Goal: Information Seeking & Learning: Check status

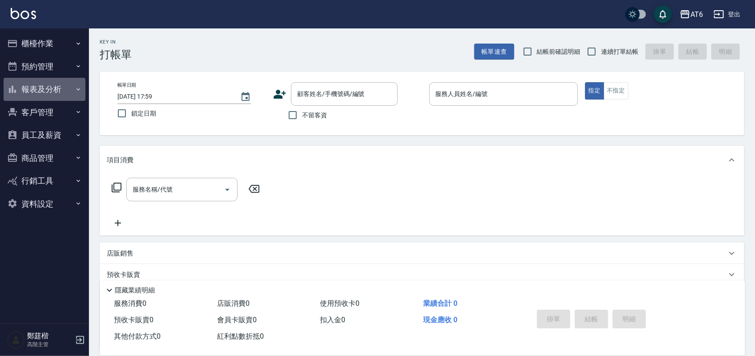
click at [70, 88] on button "報表及分析" at bounding box center [45, 89] width 82 height 23
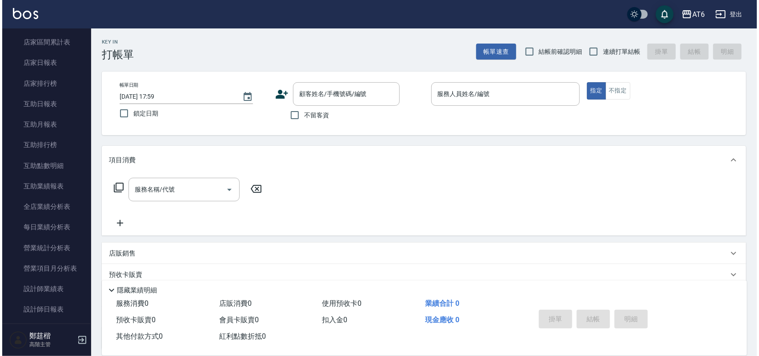
scroll to position [111, 0]
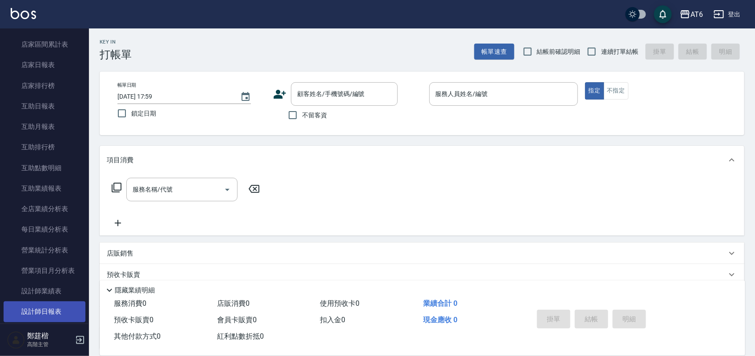
click at [50, 308] on link "設計師日報表" at bounding box center [45, 312] width 82 height 20
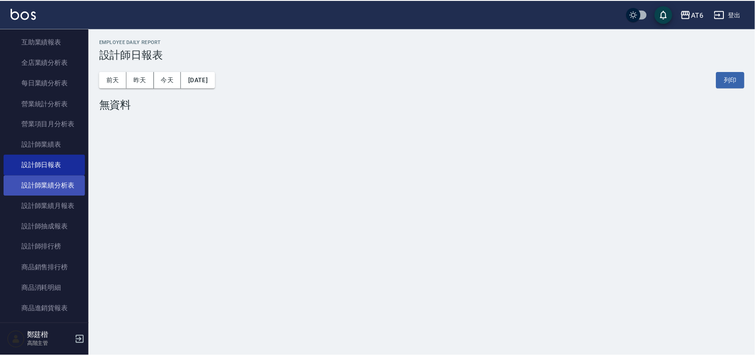
scroll to position [278, 0]
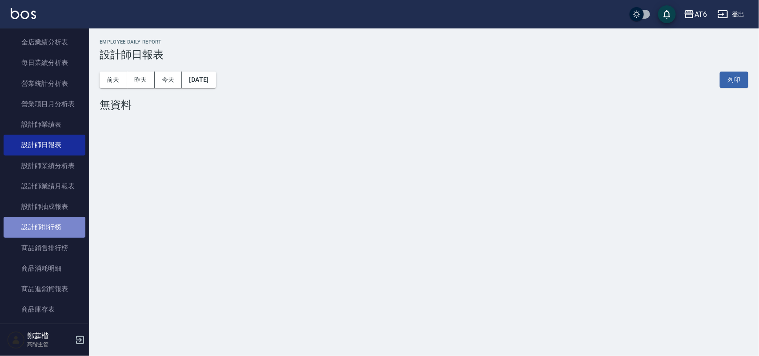
click at [57, 227] on link "設計師排行榜" at bounding box center [45, 227] width 82 height 20
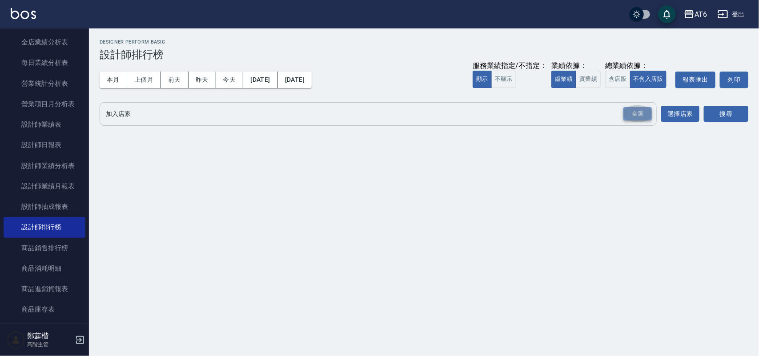
click at [629, 116] on div "全選" at bounding box center [638, 114] width 28 height 14
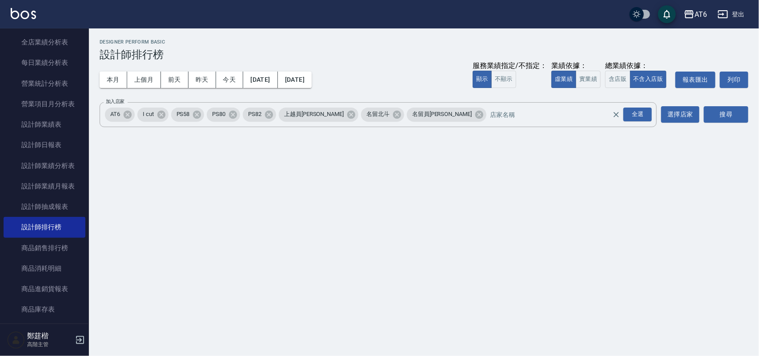
click at [723, 105] on div "搜尋" at bounding box center [726, 114] width 44 height 25
click at [723, 108] on button "搜尋" at bounding box center [726, 114] width 44 height 16
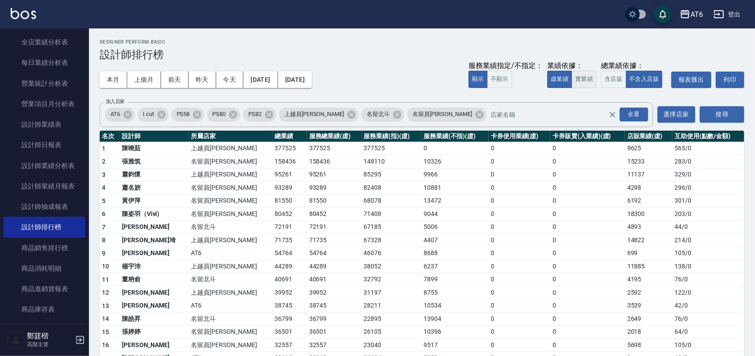
click at [574, 73] on button "實業績" at bounding box center [584, 79] width 25 height 17
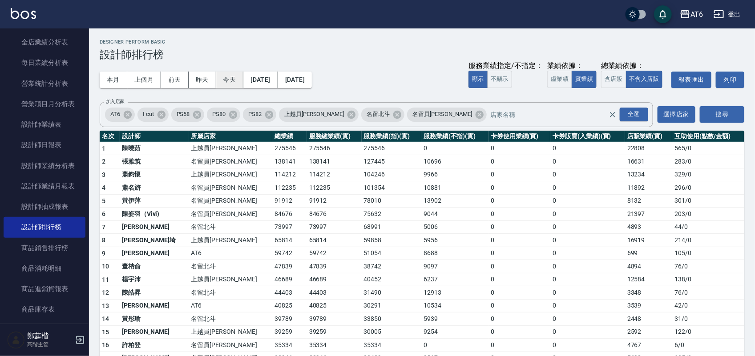
click at [236, 79] on button "今天" at bounding box center [230, 80] width 28 height 16
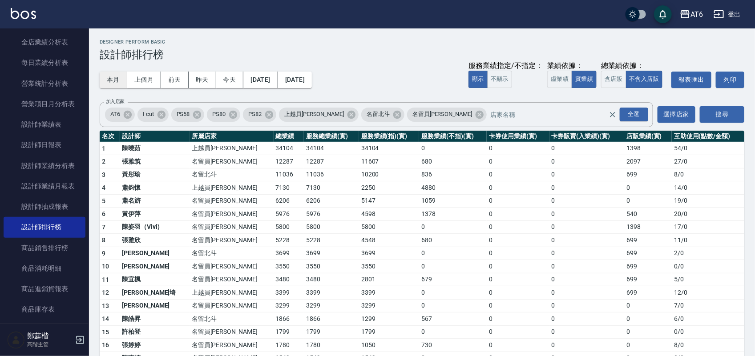
click at [114, 78] on button "本月" at bounding box center [114, 80] width 28 height 16
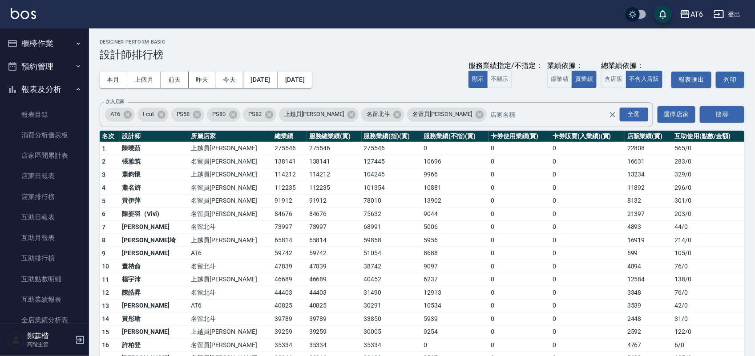
click at [29, 89] on button "報表及分析" at bounding box center [45, 89] width 82 height 23
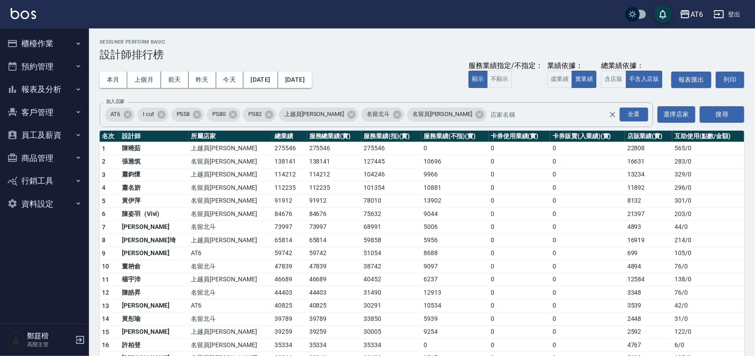
click at [23, 14] on img at bounding box center [23, 13] width 25 height 11
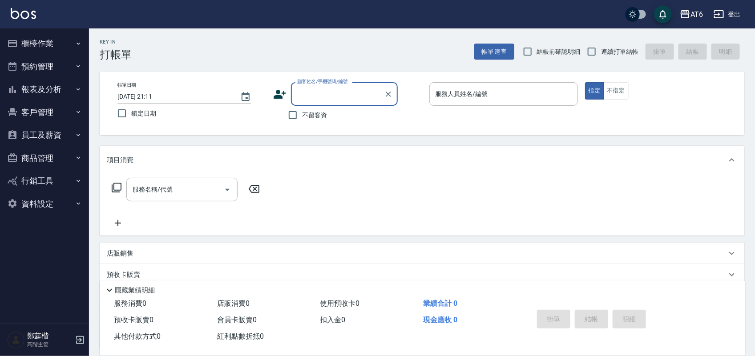
click at [630, 45] on label "連續打單結帳" at bounding box center [610, 51] width 56 height 19
click at [601, 45] on input "連續打單結帳" at bounding box center [591, 51] width 19 height 19
checkbox input "true"
click at [146, 110] on span "鎖定日期" at bounding box center [143, 113] width 25 height 9
click at [131, 110] on input "鎖定日期" at bounding box center [122, 113] width 19 height 19
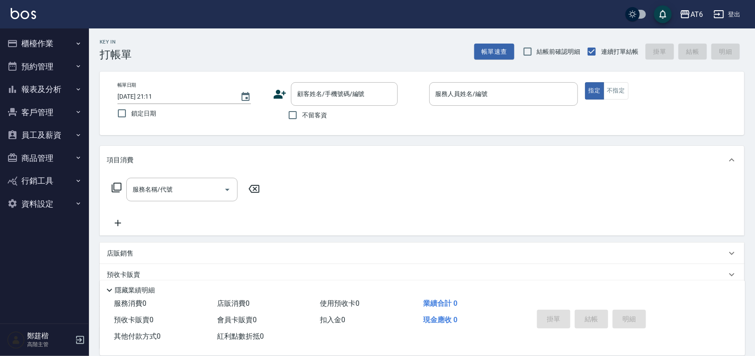
checkbox input "true"
click at [291, 116] on input "不留客資" at bounding box center [292, 115] width 19 height 19
checkbox input "true"
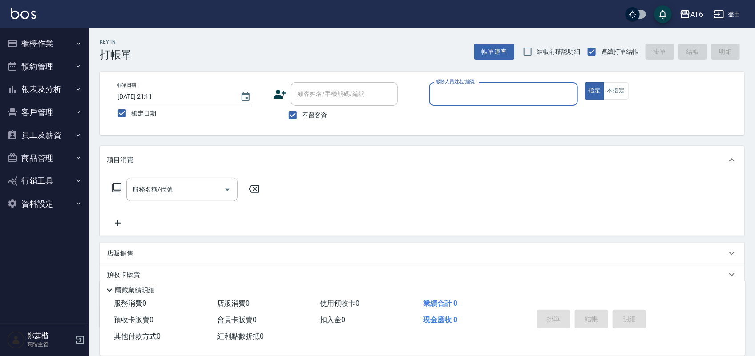
drag, startPoint x: 489, startPoint y: 100, endPoint x: 497, endPoint y: 98, distance: 8.3
click at [492, 99] on input "服務人員姓名/編號" at bounding box center [503, 94] width 141 height 16
type input "3"
type button "true"
type input "DINO-3"
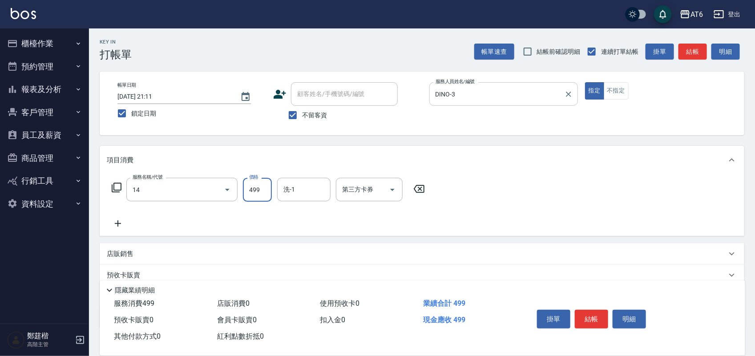
type input "去角質洗(14)"
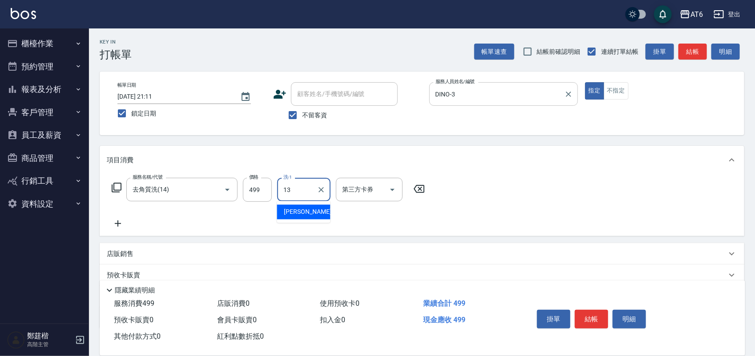
type input "阿修-13"
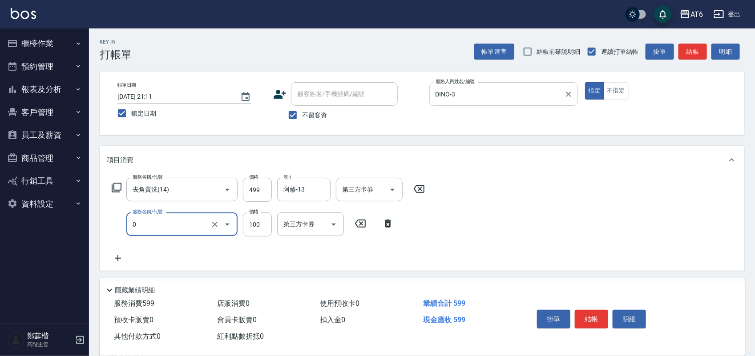
type input "剪髮(0)"
type input "250"
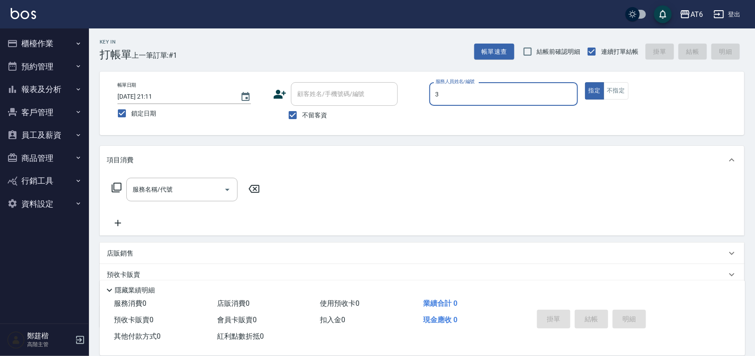
type input "DINO-3"
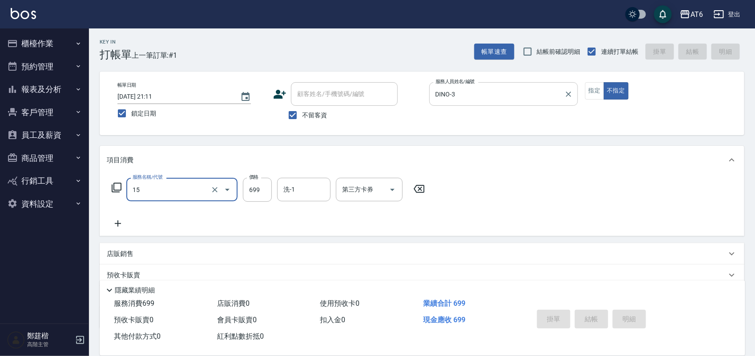
type input "15"
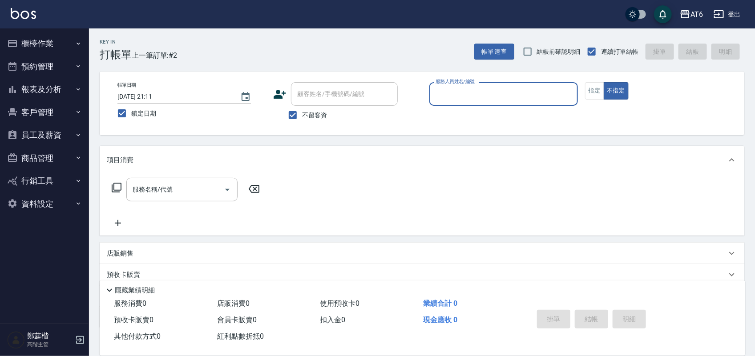
click at [57, 33] on button "櫃檯作業" at bounding box center [45, 43] width 82 height 23
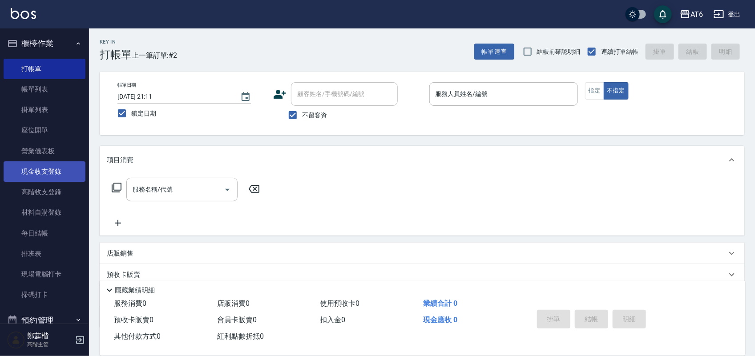
drag, startPoint x: 61, startPoint y: 185, endPoint x: 60, endPoint y: 170, distance: 14.7
click at [60, 170] on link "現金收支登錄" at bounding box center [45, 172] width 82 height 20
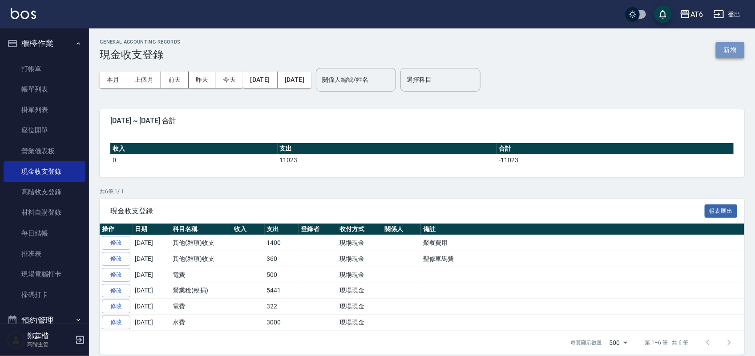
click at [724, 45] on button "新增" at bounding box center [730, 50] width 28 height 16
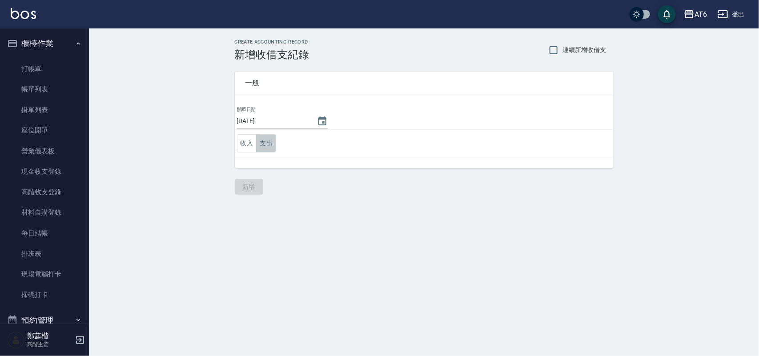
click at [268, 141] on button "支出" at bounding box center [266, 143] width 20 height 18
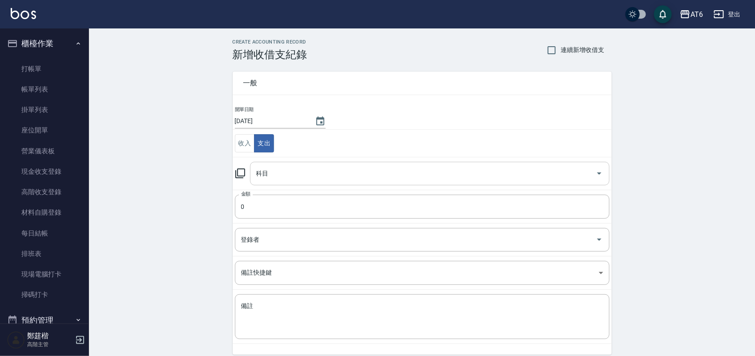
click at [317, 170] on input "科目" at bounding box center [423, 174] width 338 height 16
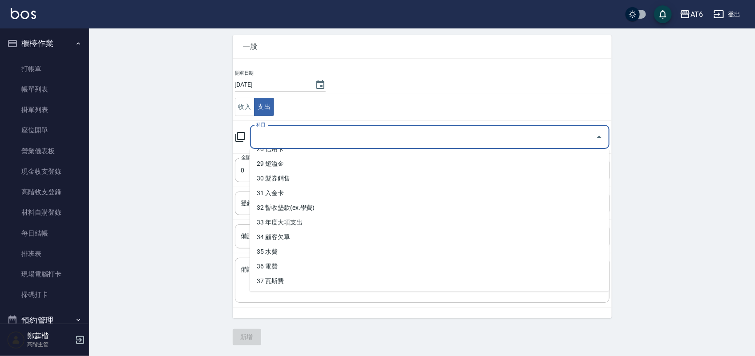
scroll to position [423, 0]
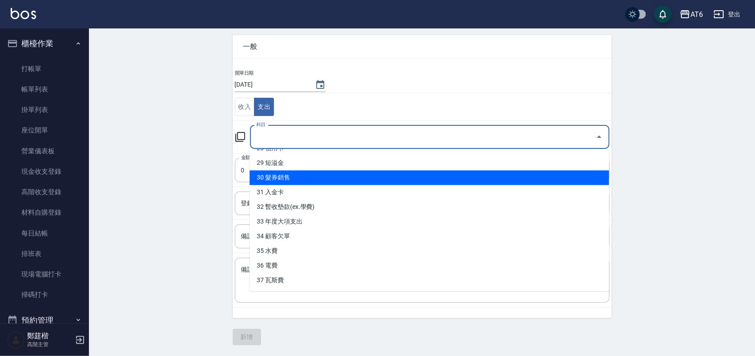
click at [309, 179] on li "30 髮券銷售" at bounding box center [430, 178] width 360 height 15
type input "30 髮券銷售"
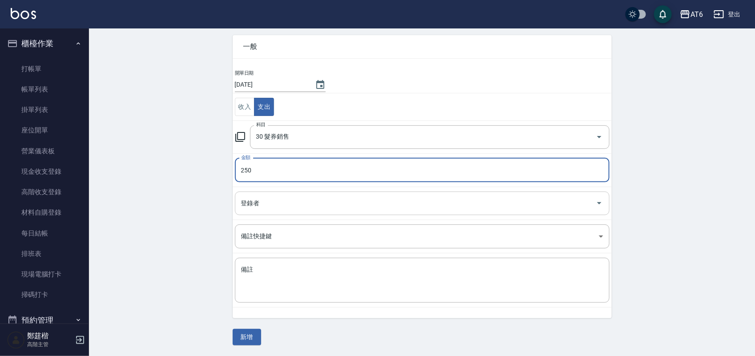
type input "250"
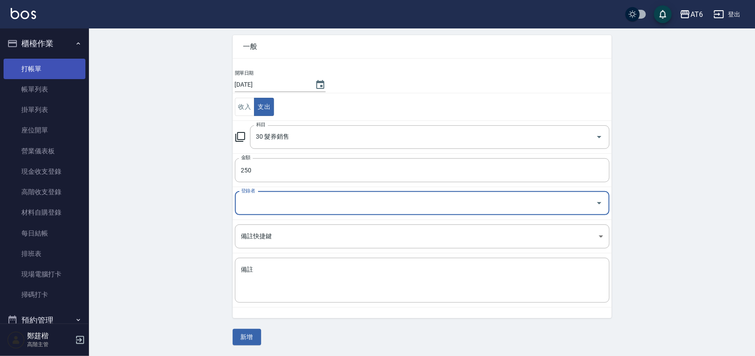
click at [68, 59] on link "打帳單" at bounding box center [45, 69] width 82 height 20
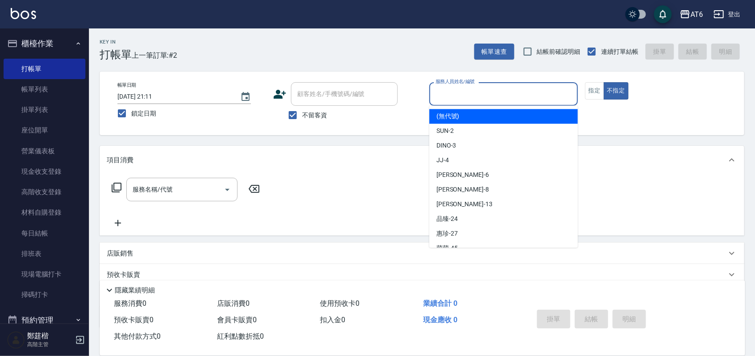
click at [488, 93] on input "服務人員姓名/編號" at bounding box center [503, 94] width 141 height 16
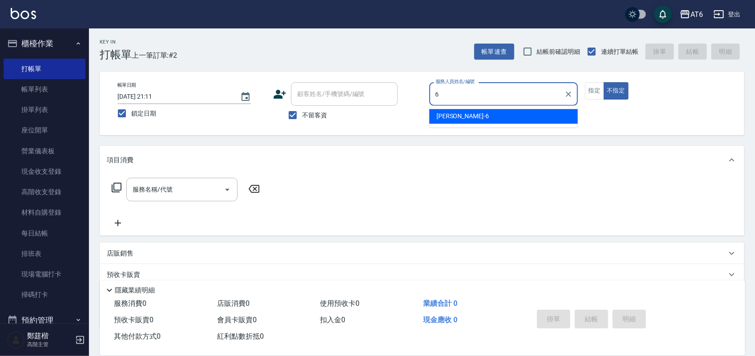
type input "6"
type button "false"
type input "[PERSON_NAME]-6"
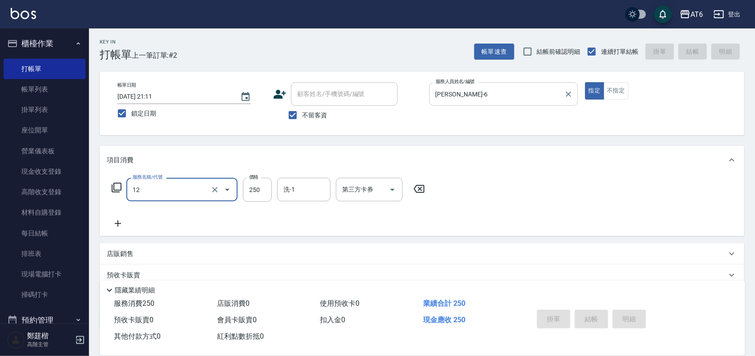
type input "12"
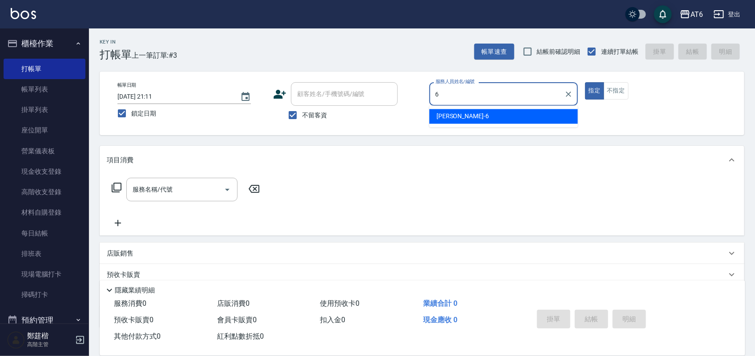
type input "6"
type button "true"
type input "[PERSON_NAME]-6"
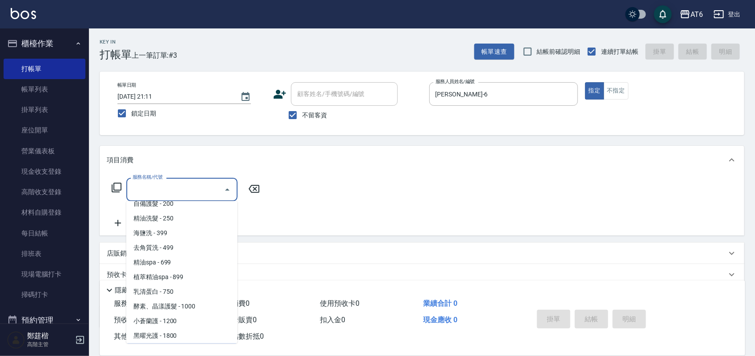
scroll to position [67, 0]
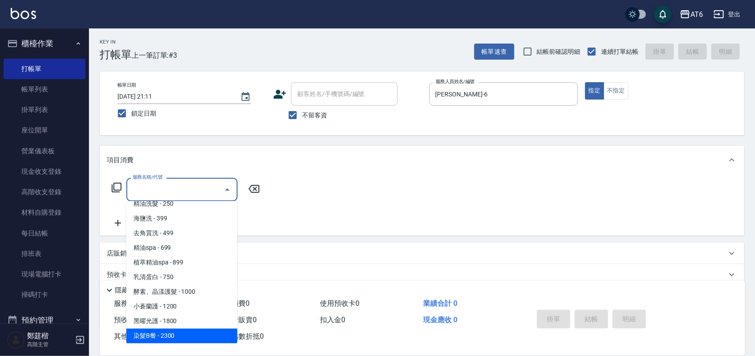
type input "染髮B餐(32)"
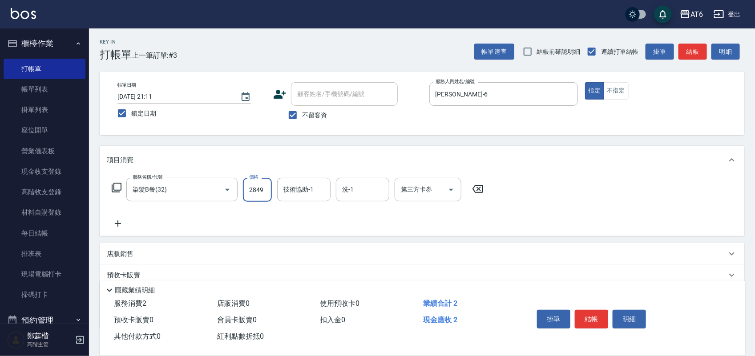
type input "2849"
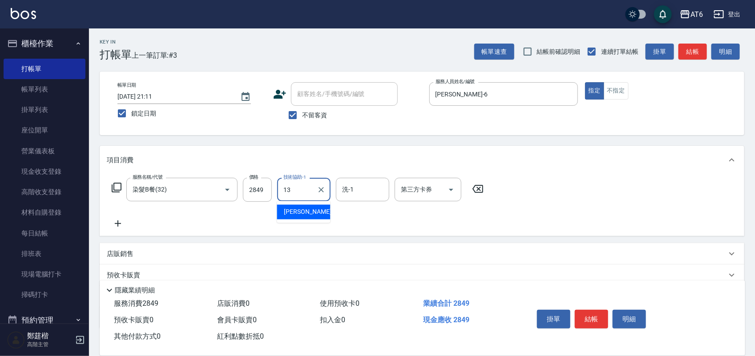
type input "阿修-13"
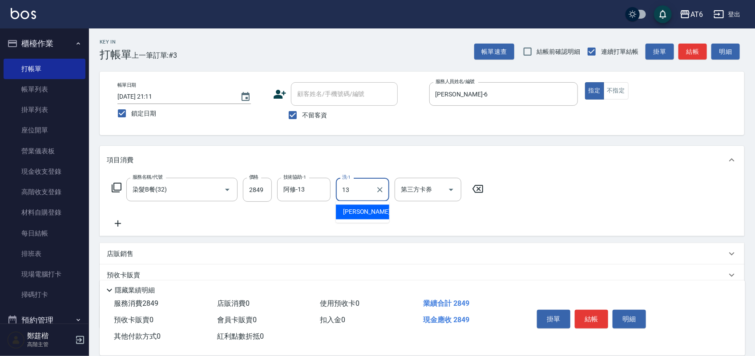
type input "阿修-13"
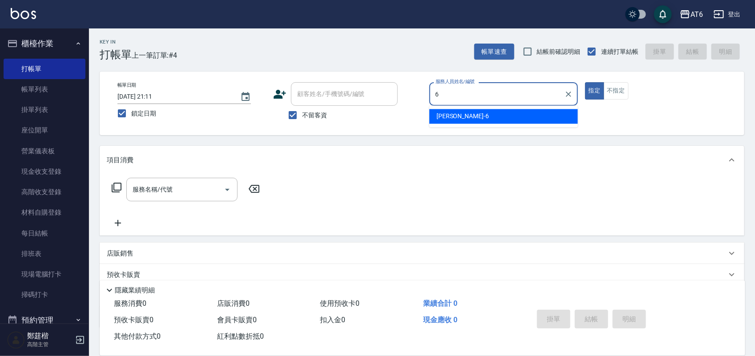
type input "[PERSON_NAME]-6"
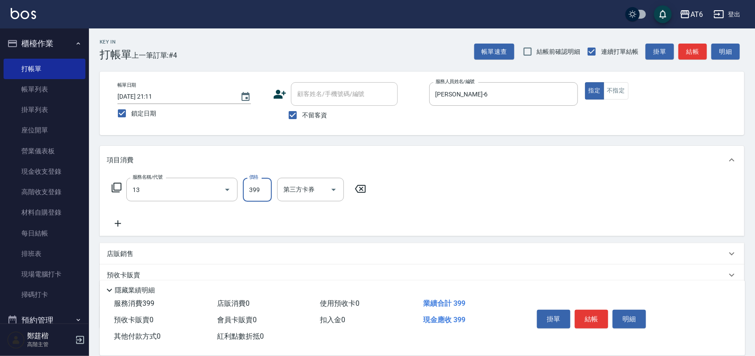
type input "海鹽洗(13)"
type input "400"
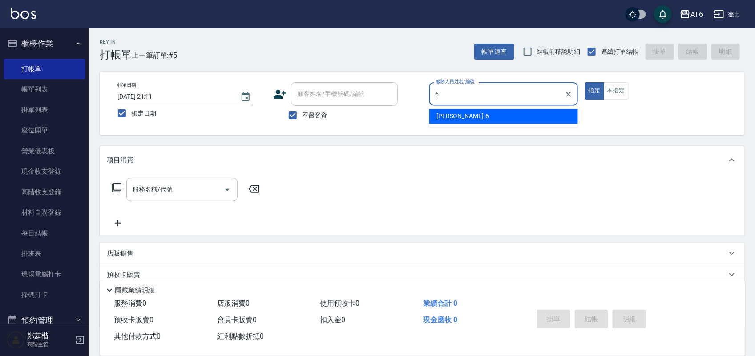
type input "[PERSON_NAME]-6"
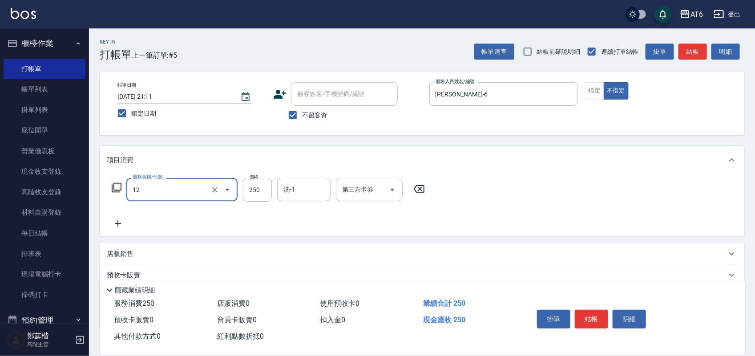
type input "精油洗髮(12)"
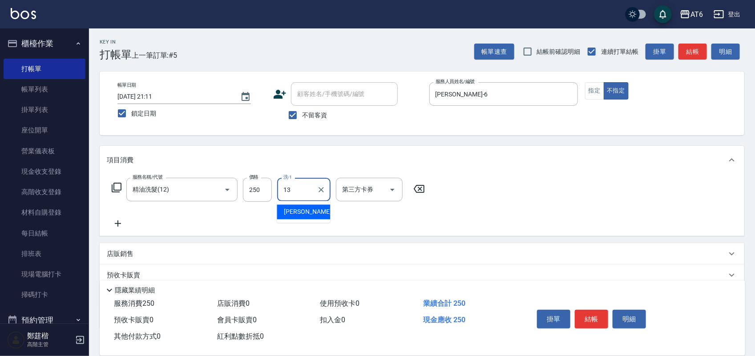
type input "阿修-13"
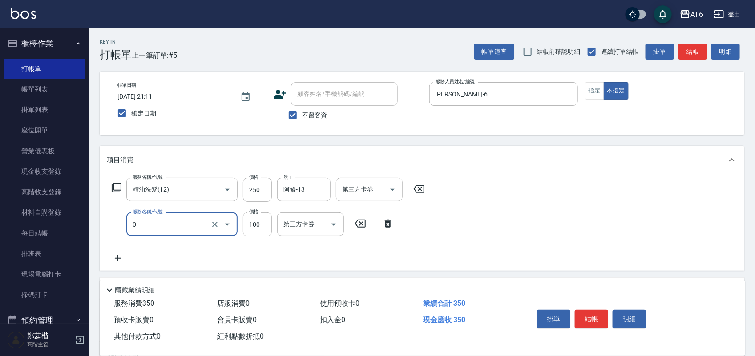
type input "剪髮(0)"
type input "130"
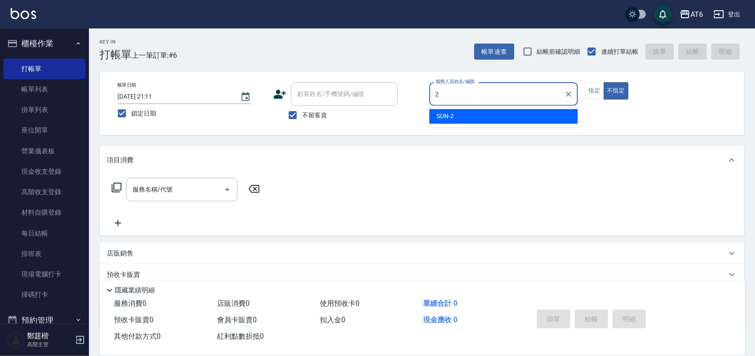
type input "SUN-2"
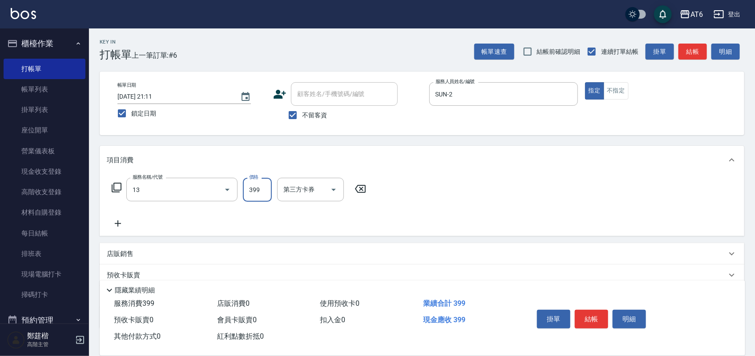
type input "海鹽洗(13)"
type input "400"
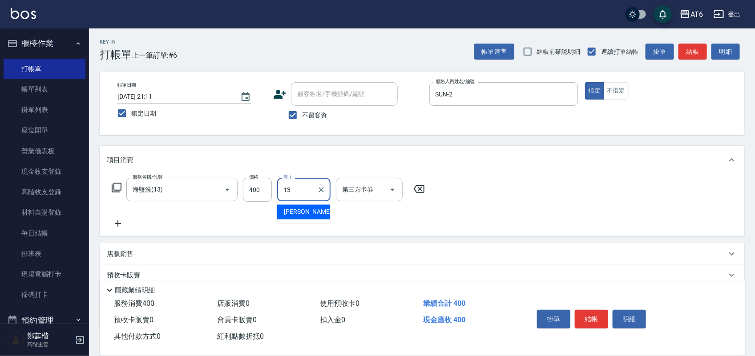
type input "阿修-13"
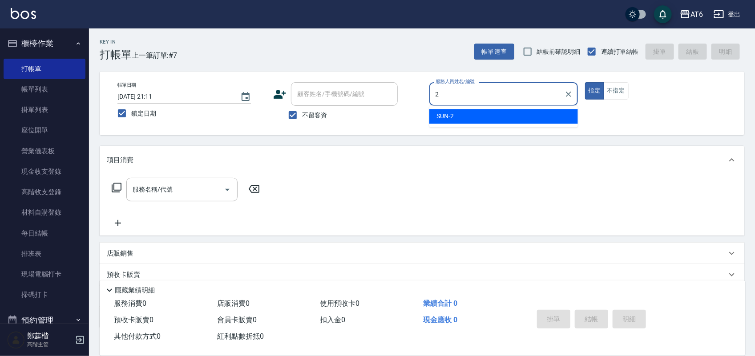
type input "SUN-2"
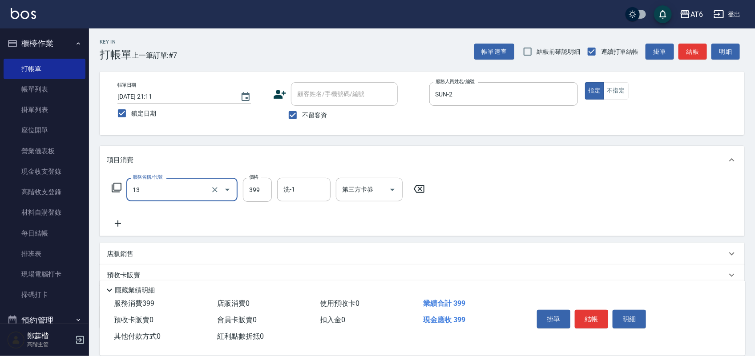
type input "海鹽洗(13)"
type input "400"
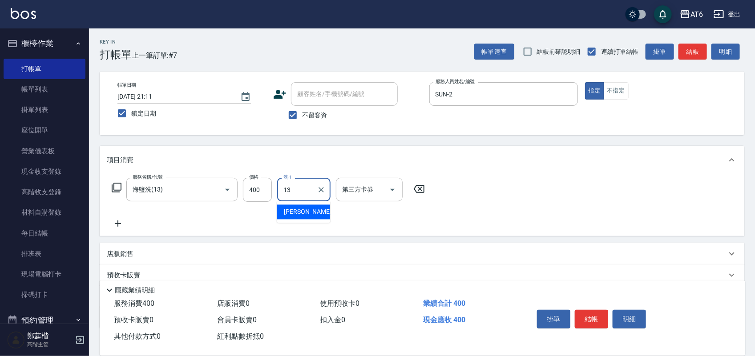
type input "阿修-13"
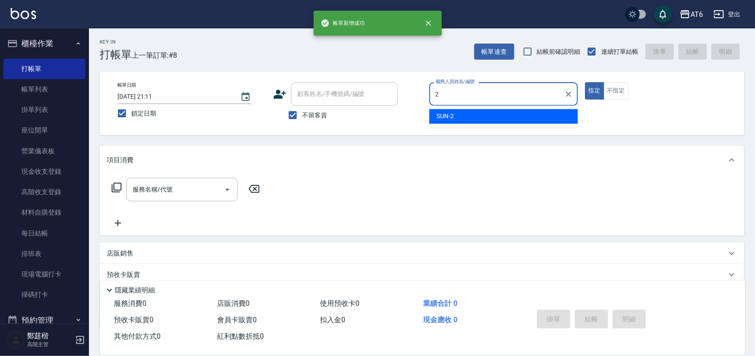
type input "SUN-2"
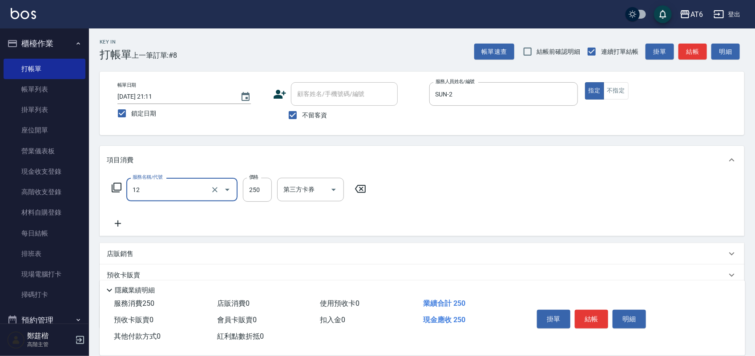
type input "精油洗髮(12)"
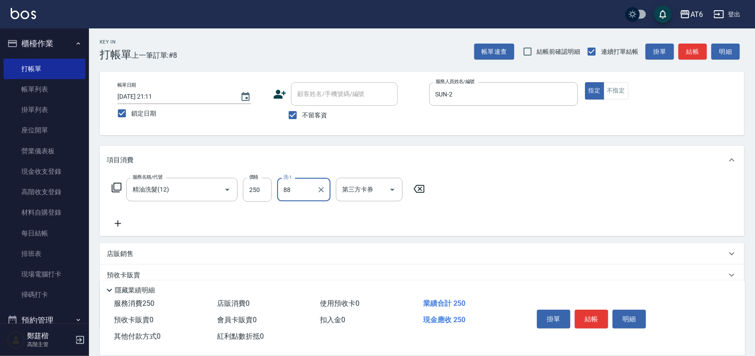
type input "88"
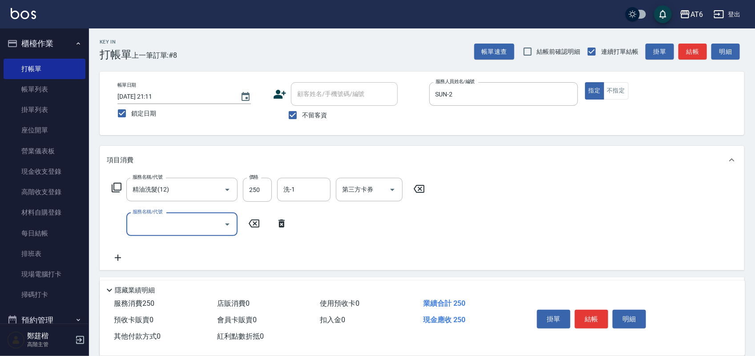
click at [285, 188] on div "洗-1 洗-1" at bounding box center [303, 190] width 53 height 24
type input "88"
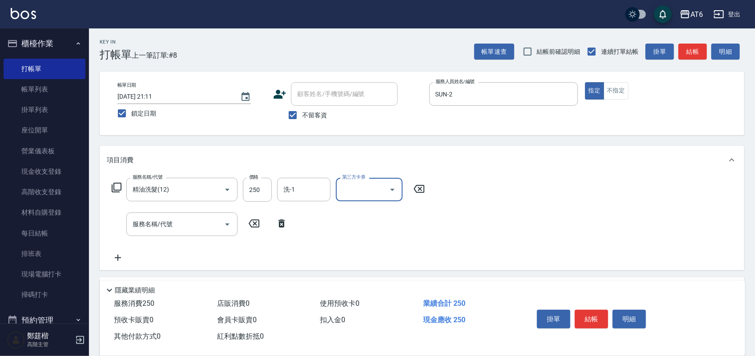
click at [323, 208] on div "服務名稱/代號 精油洗髮(12) 服務名稱/代號 價格 250 價格 洗-1 洗-1 第三方卡券 第三方卡券 服務名稱/代號 服務名稱/代號" at bounding box center [268, 220] width 323 height 85
click at [321, 201] on div "洗-1" at bounding box center [303, 190] width 53 height 24
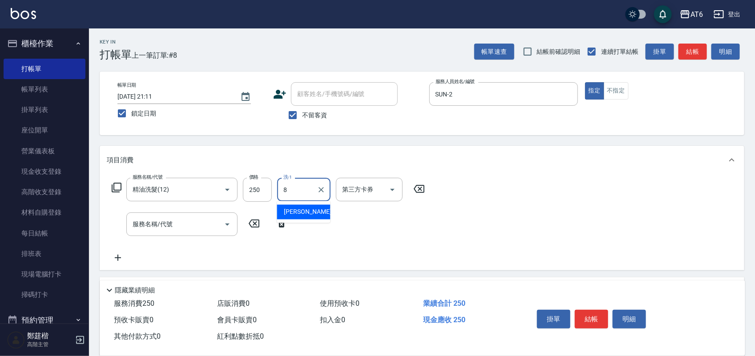
type input "[PERSON_NAME]-8"
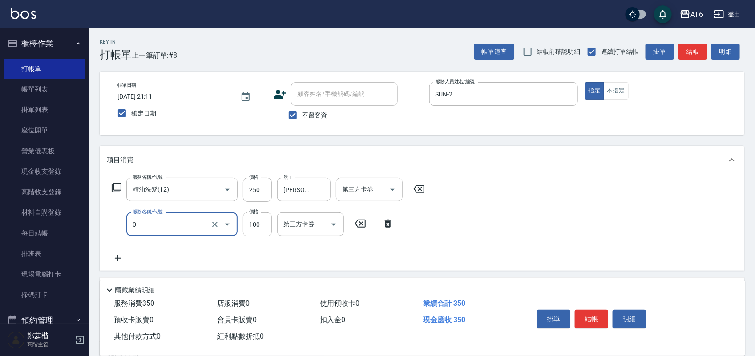
type input "剪髮(0)"
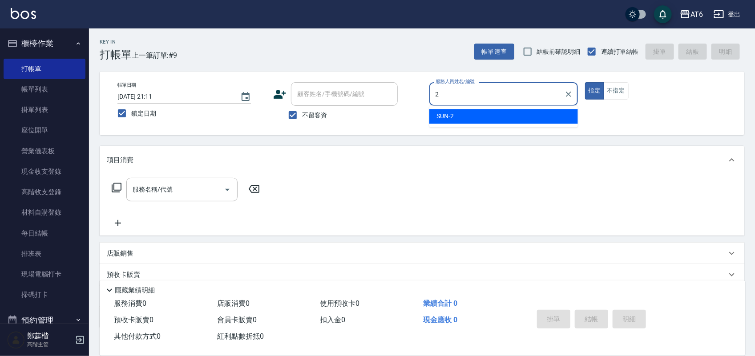
type input "SUN-2"
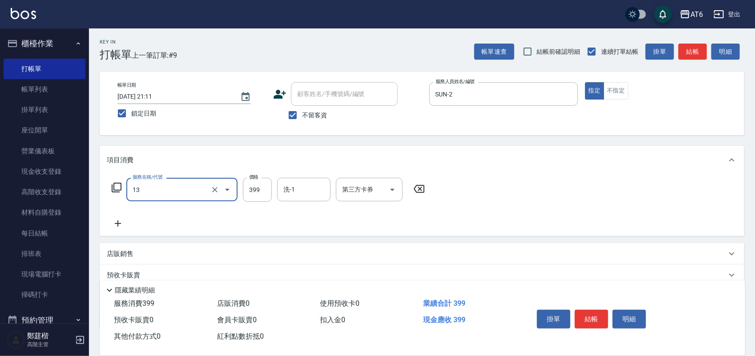
type input "海鹽洗(13)"
type input "400"
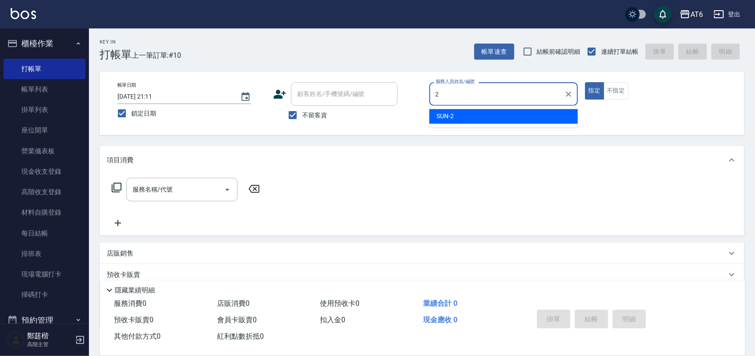
type input "SUN-2"
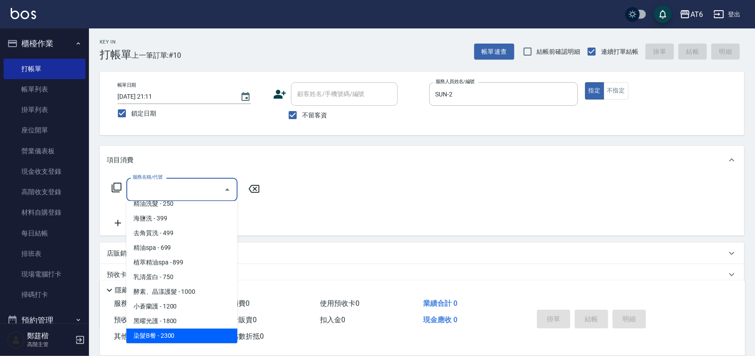
type input "染髮B餐(32)"
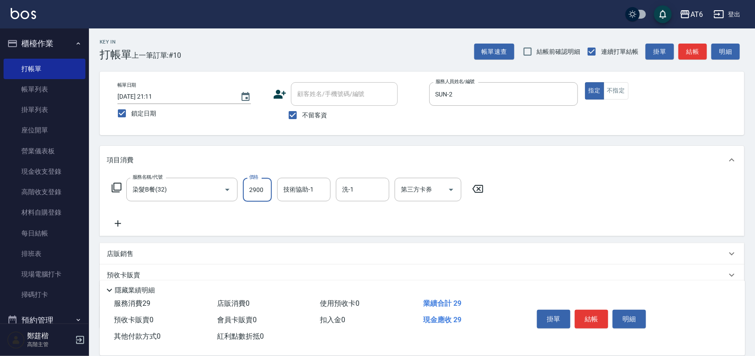
type input "2900"
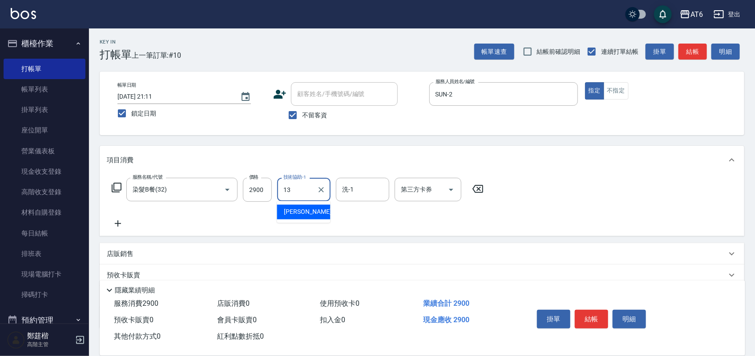
type input "阿修-13"
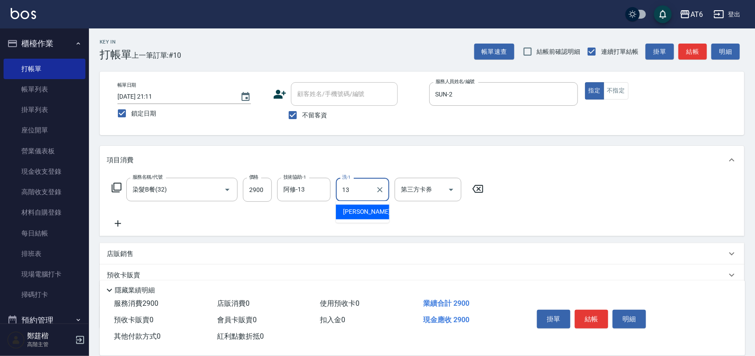
type input "阿修-13"
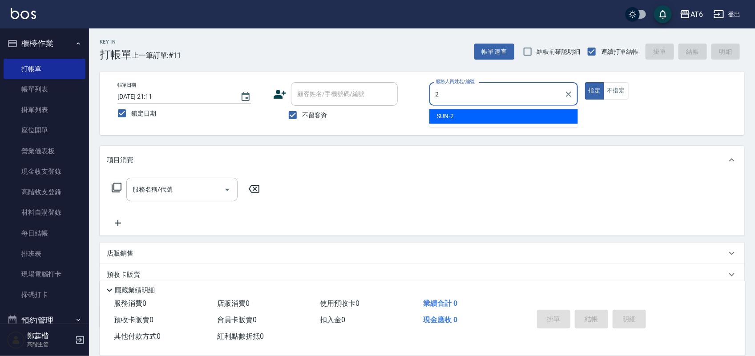
type input "SUN-2"
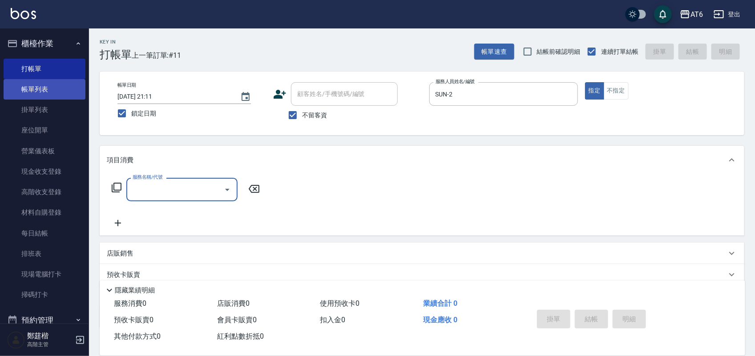
click at [39, 90] on link "帳單列表" at bounding box center [45, 89] width 82 height 20
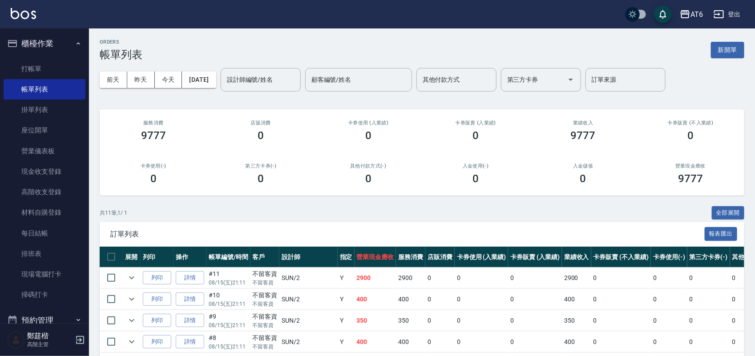
drag, startPoint x: 79, startPoint y: 69, endPoint x: 80, endPoint y: 56, distance: 13.0
click at [78, 68] on link "打帳單" at bounding box center [45, 69] width 82 height 20
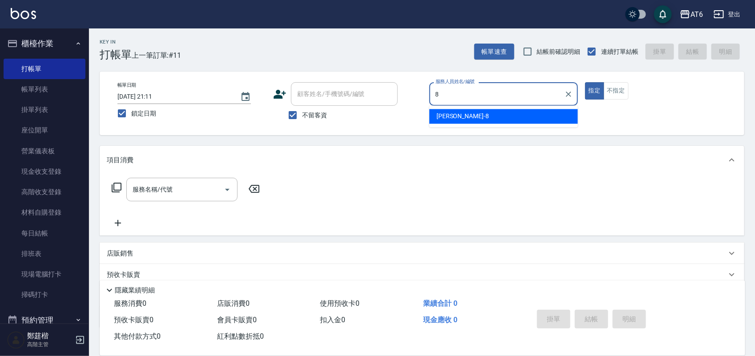
type input "8"
type button "true"
type input "[PERSON_NAME]-8"
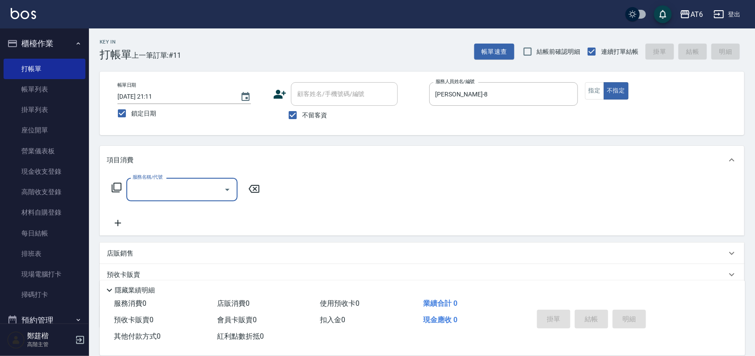
drag, startPoint x: 207, startPoint y: 179, endPoint x: 188, endPoint y: 186, distance: 20.1
click at [189, 186] on input "服務名稱/代號" at bounding box center [175, 190] width 90 height 16
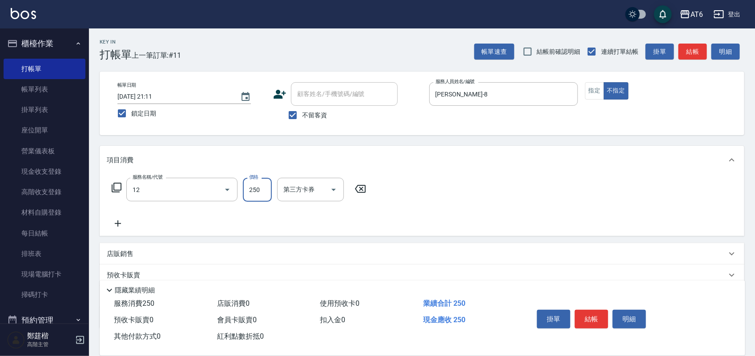
type input "精油洗髮(12)"
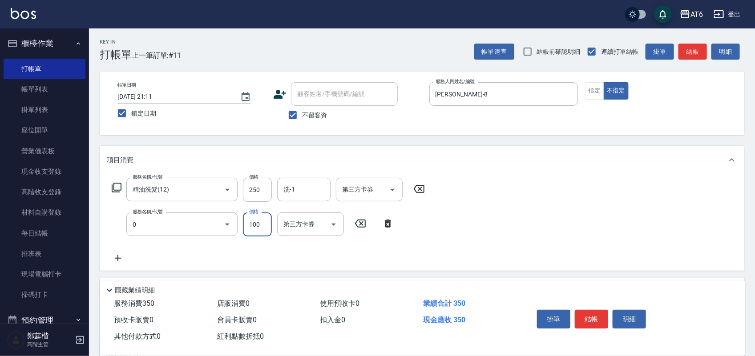
type input "剪髮(0)"
type input "30"
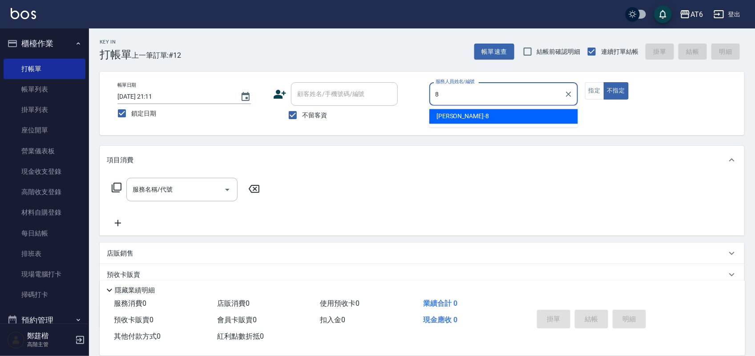
type input "8"
type button "false"
type input "[PERSON_NAME]-8"
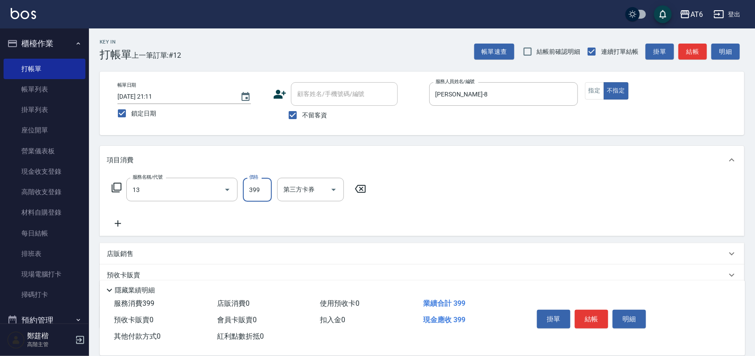
type input "海鹽洗(13)"
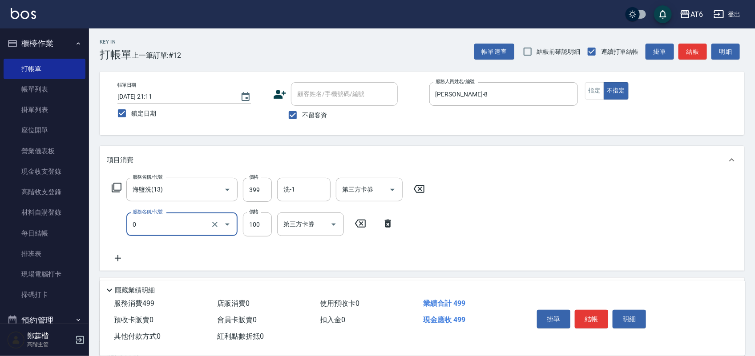
type input "剪髮(0)"
type input "180"
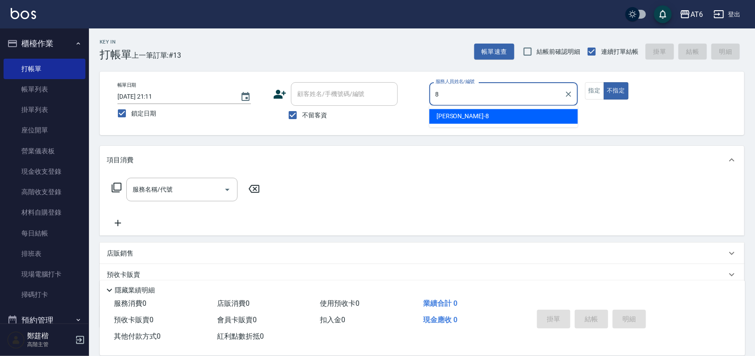
type input "[PERSON_NAME]-8"
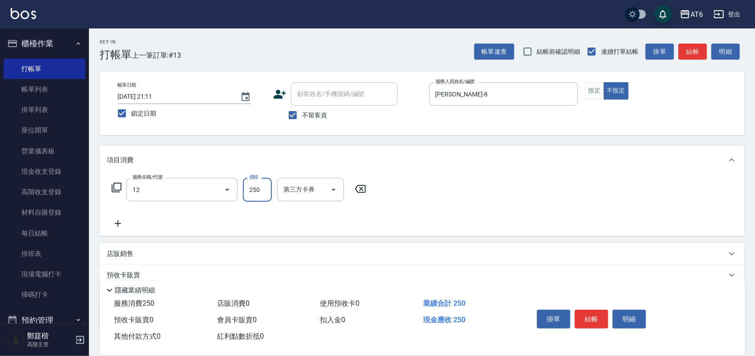
type input "精油洗髮(12)"
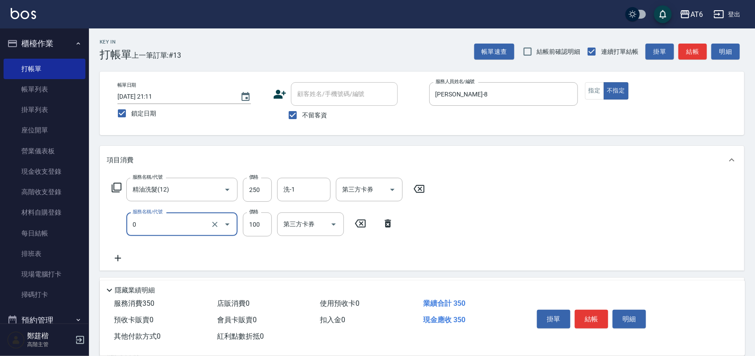
type input "剪髮(0)"
type input "130"
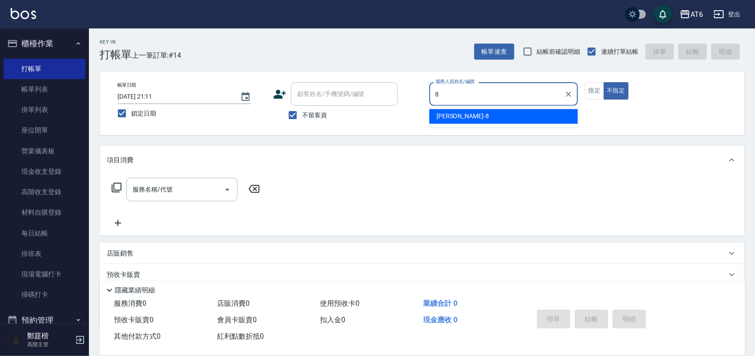
type input "[PERSON_NAME]-8"
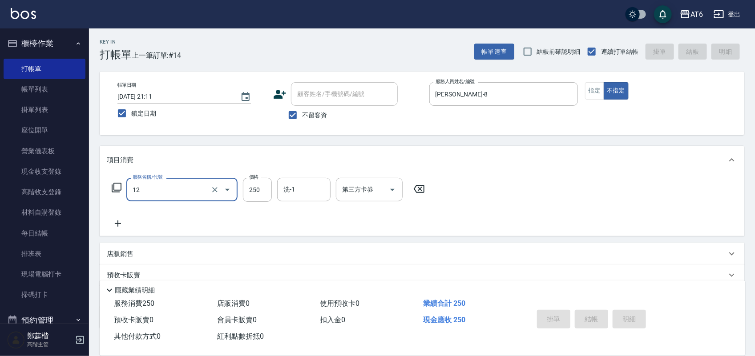
type input "12"
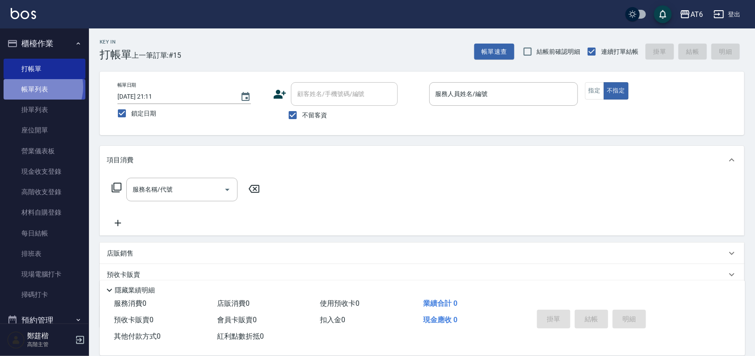
click at [36, 87] on link "帳單列表" at bounding box center [45, 89] width 82 height 20
click at [38, 114] on link "掛單列表" at bounding box center [45, 110] width 82 height 20
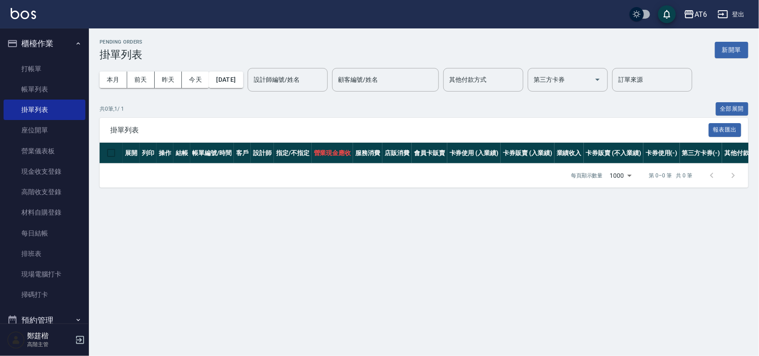
click at [56, 37] on button "櫃檯作業" at bounding box center [45, 43] width 82 height 23
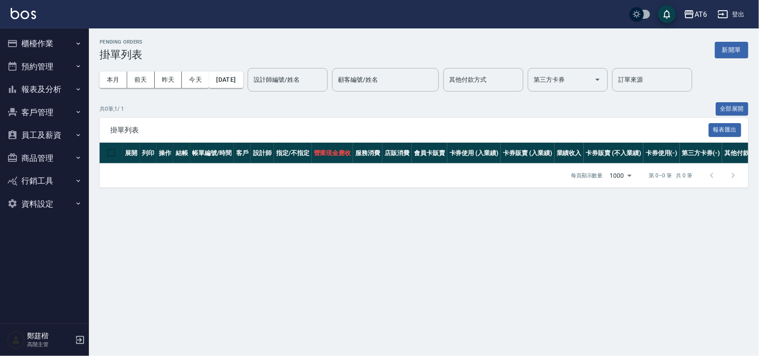
click at [56, 89] on button "報表及分析" at bounding box center [45, 89] width 82 height 23
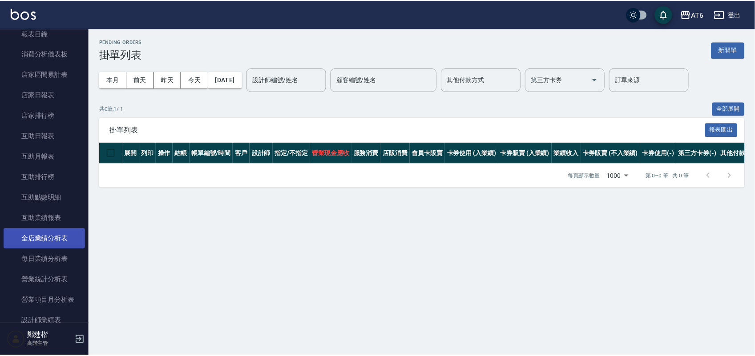
scroll to position [56, 0]
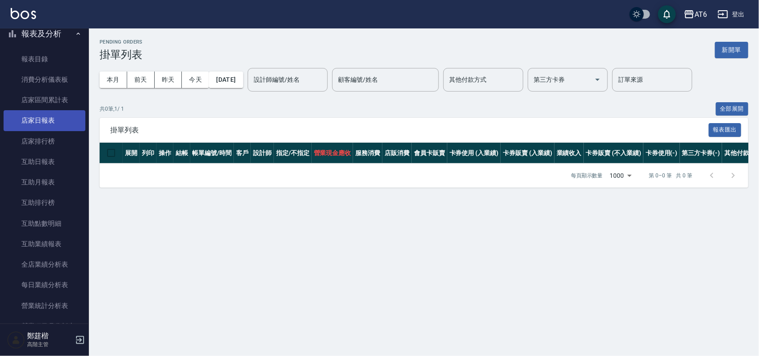
click at [56, 123] on link "店家日報表" at bounding box center [45, 120] width 82 height 20
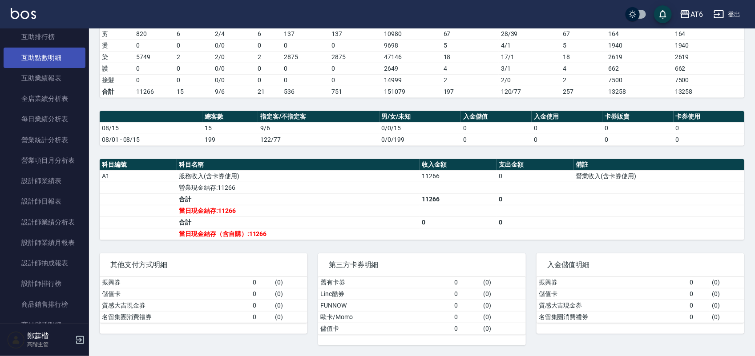
scroll to position [222, 0]
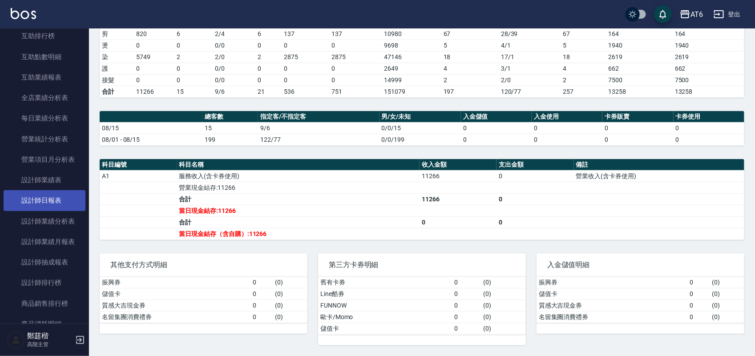
click at [53, 201] on link "設計師日報表" at bounding box center [45, 200] width 82 height 20
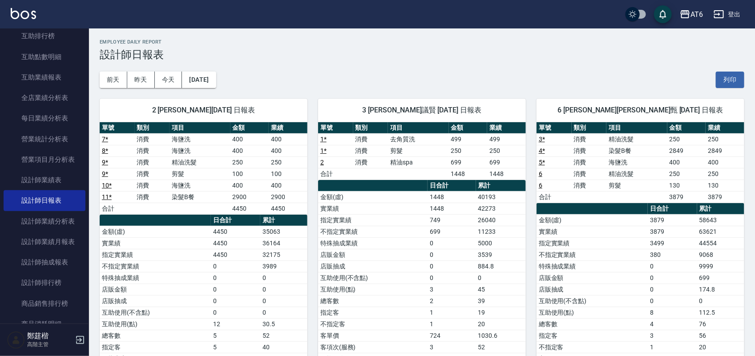
drag, startPoint x: 495, startPoint y: 69, endPoint x: 380, endPoint y: 54, distance: 116.2
click at [372, 57] on h3 "設計師日報表" at bounding box center [422, 54] width 645 height 12
drag, startPoint x: 517, startPoint y: 59, endPoint x: 477, endPoint y: 55, distance: 40.3
click at [468, 58] on h3 "設計師日報表" at bounding box center [422, 54] width 645 height 12
drag, startPoint x: 552, startPoint y: 49, endPoint x: 483, endPoint y: 68, distance: 71.0
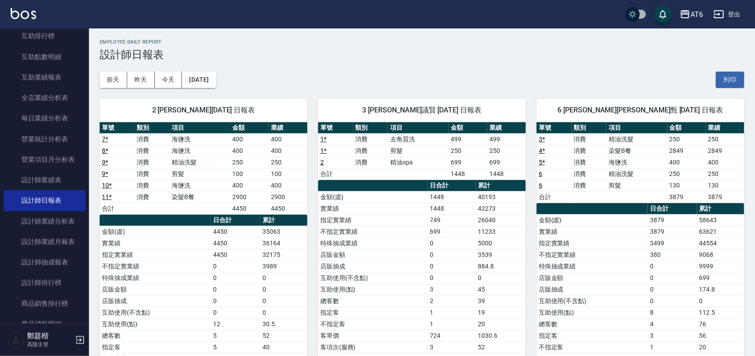
click at [483, 68] on div "[DATE] [DATE] [DATE] [DATE] 列印" at bounding box center [422, 80] width 645 height 38
drag, startPoint x: 517, startPoint y: 67, endPoint x: 429, endPoint y: 71, distance: 87.7
click at [429, 71] on div "[DATE] [DATE] [DATE] [DATE] 列印" at bounding box center [422, 80] width 645 height 38
drag, startPoint x: 548, startPoint y: 53, endPoint x: 470, endPoint y: 53, distance: 77.9
click at [470, 53] on h3 "設計師日報表" at bounding box center [422, 54] width 645 height 12
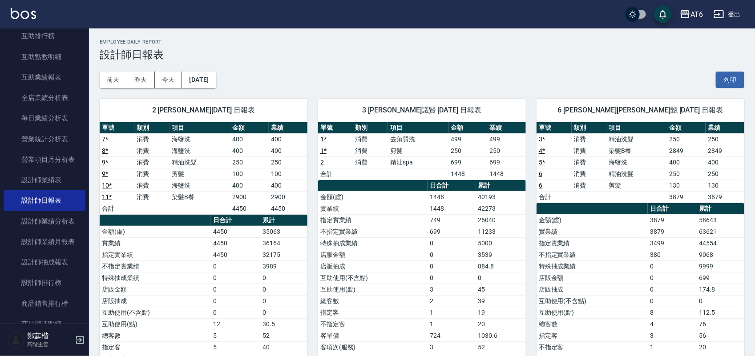
drag, startPoint x: 590, startPoint y: 61, endPoint x: 525, endPoint y: 54, distance: 65.7
click at [525, 54] on h3 "設計師日報表" at bounding box center [422, 54] width 645 height 12
drag, startPoint x: 550, startPoint y: 54, endPoint x: 445, endPoint y: 34, distance: 106.8
drag, startPoint x: 485, startPoint y: 45, endPoint x: 429, endPoint y: 42, distance: 55.7
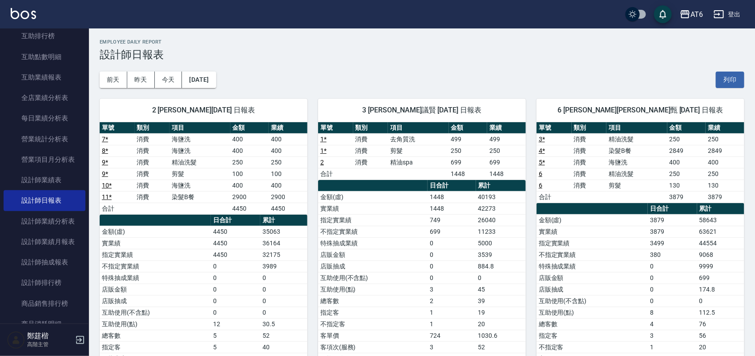
click at [429, 42] on h2 "Employee Daily Report" at bounding box center [422, 42] width 645 height 6
click at [216, 77] on button "[DATE]" at bounding box center [199, 80] width 34 height 16
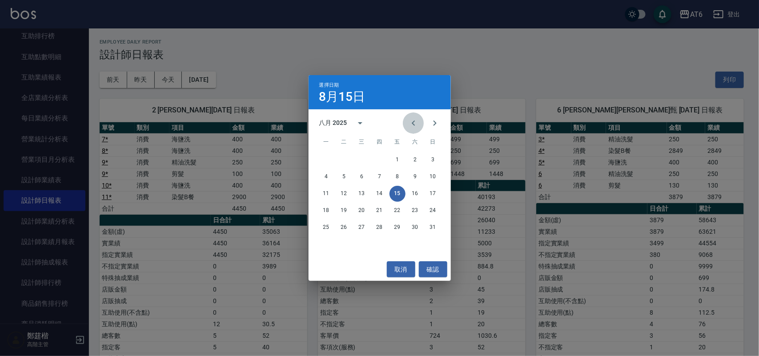
click at [411, 121] on icon "Previous month" at bounding box center [413, 123] width 11 height 11
click at [350, 194] on button "15" at bounding box center [344, 194] width 16 height 16
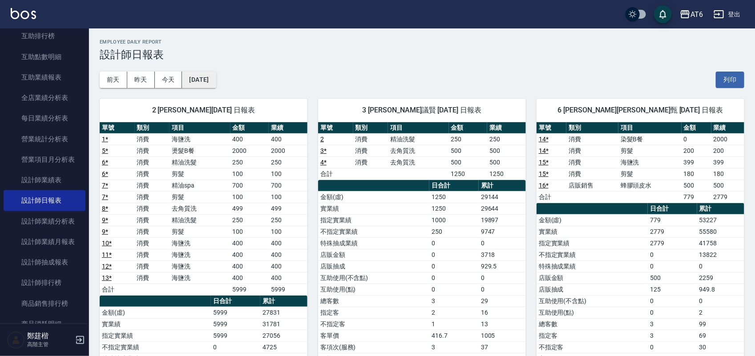
click at [216, 77] on button "[DATE]" at bounding box center [199, 80] width 34 height 16
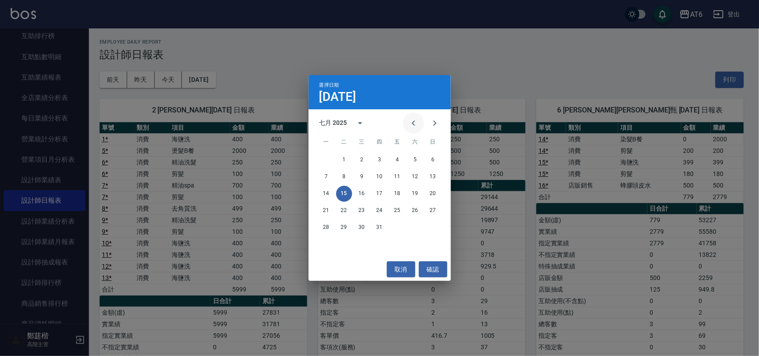
click at [415, 121] on icon "Previous month" at bounding box center [413, 123] width 11 height 11
click at [436, 194] on button "15" at bounding box center [433, 194] width 16 height 16
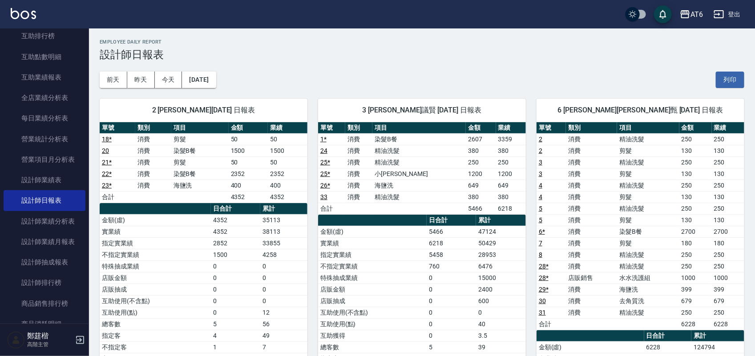
drag, startPoint x: 474, startPoint y: 49, endPoint x: 461, endPoint y: 64, distance: 19.2
click at [461, 64] on div "[DATE] [DATE] [DATE] [DATE] 列印" at bounding box center [422, 80] width 645 height 38
click at [733, 12] on button "登出" at bounding box center [727, 14] width 34 height 16
